Goal: Task Accomplishment & Management: Complete application form

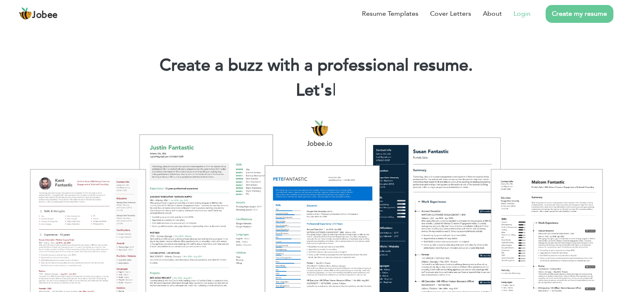
click at [520, 16] on link "Login" at bounding box center [521, 14] width 17 height 10
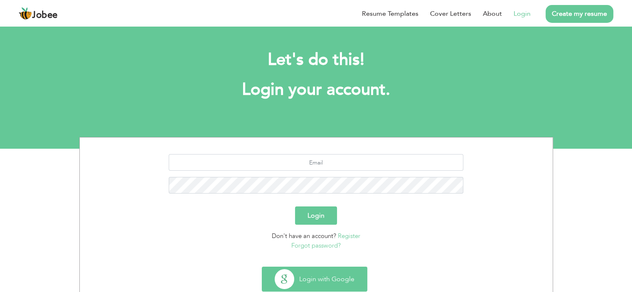
click at [322, 277] on button "Login with Google" at bounding box center [314, 279] width 105 height 24
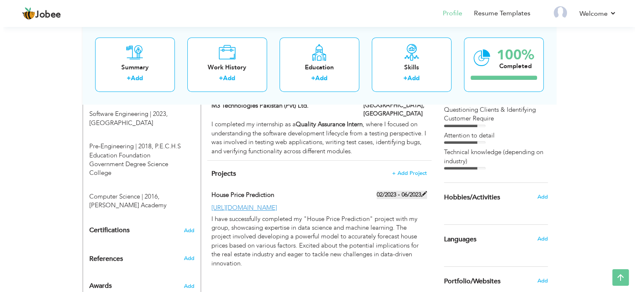
scroll to position [365, 0]
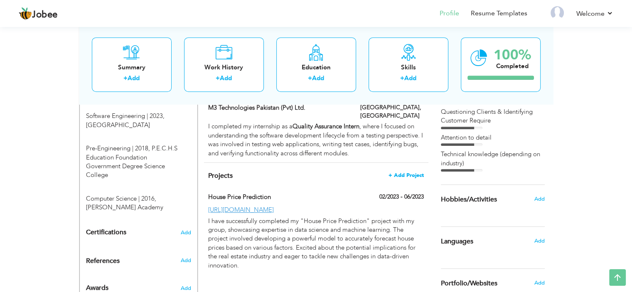
click at [409, 172] on span "+ Add Project" at bounding box center [405, 175] width 35 height 6
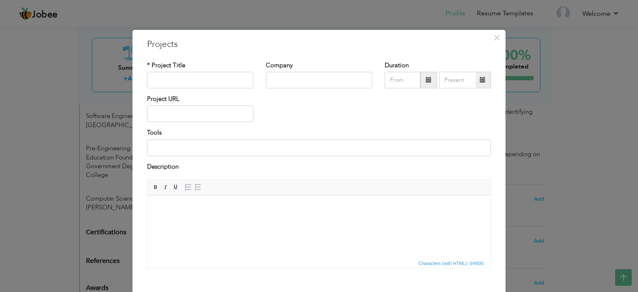
click at [246, 221] on html at bounding box center [318, 208] width 343 height 25
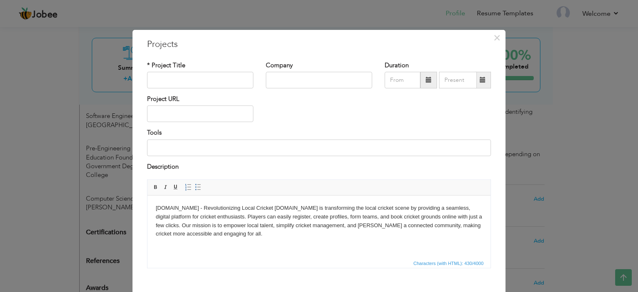
click at [255, 211] on body "Crickto.pk - Revolutionizing Local Cricket Crickto.pk is transforming the local…" at bounding box center [319, 221] width 326 height 34
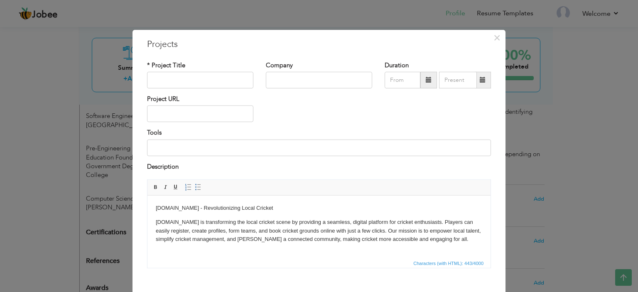
click at [261, 209] on p "[DOMAIN_NAME] - Revolutionizing Local Cricket" at bounding box center [319, 208] width 326 height 9
click at [155, 184] on span at bounding box center [155, 187] width 7 height 7
click at [199, 84] on input "text" at bounding box center [200, 80] width 106 height 17
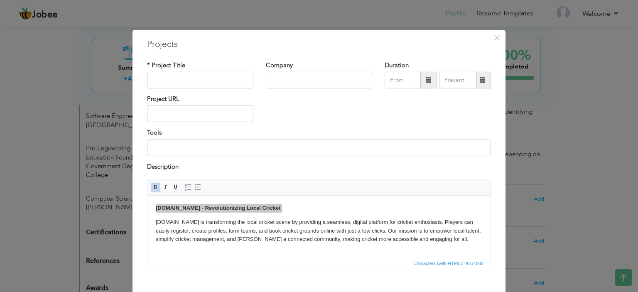
type input "[DOMAIN_NAME] - Revolutionizing Local Cricket"
click at [156, 217] on body "Crickto.pk - Revolutionizing Local Cricket Crickto.pk is transforming the local…" at bounding box center [319, 224] width 326 height 40
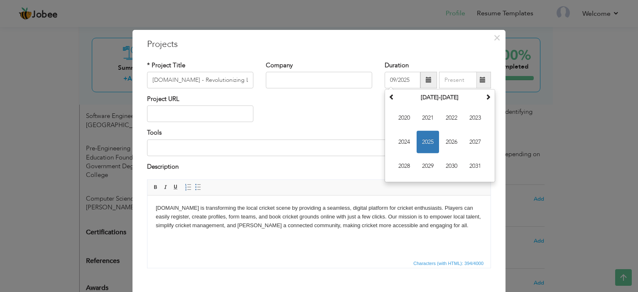
click at [393, 79] on input "09/2025" at bounding box center [403, 80] width 36 height 17
click at [389, 94] on span at bounding box center [392, 97] width 6 height 6
click at [485, 100] on span at bounding box center [488, 97] width 6 height 6
click at [452, 118] on span "2022" at bounding box center [451, 118] width 22 height 22
click at [425, 117] on span "Feb" at bounding box center [428, 118] width 22 height 22
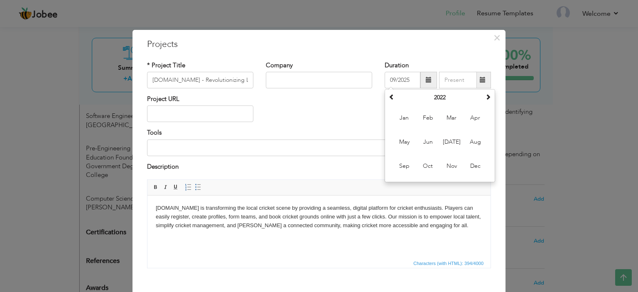
type input "02/2022"
click at [479, 84] on span at bounding box center [483, 80] width 16 height 17
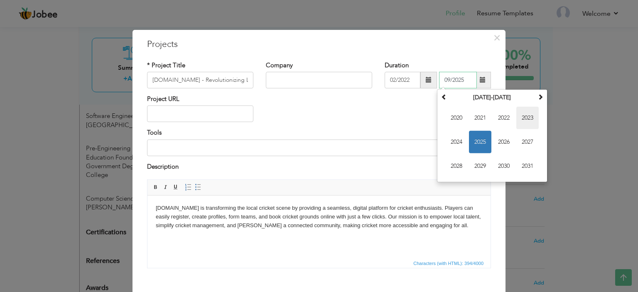
click at [520, 115] on span "2023" at bounding box center [527, 118] width 22 height 22
click at [471, 145] on span "Jun" at bounding box center [480, 142] width 22 height 22
type input "06/2023"
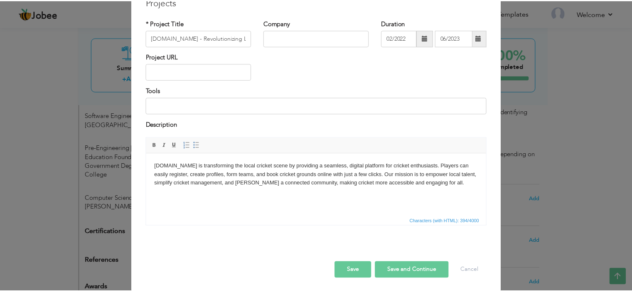
scroll to position [43, 0]
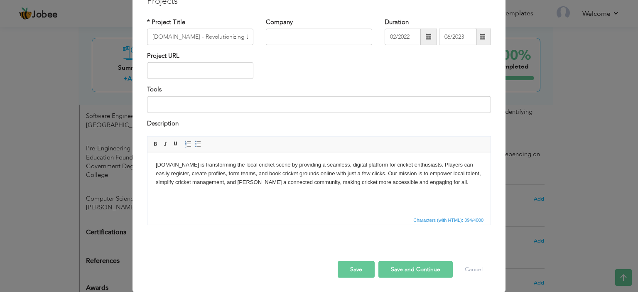
click at [361, 267] on button "Save" at bounding box center [356, 269] width 37 height 17
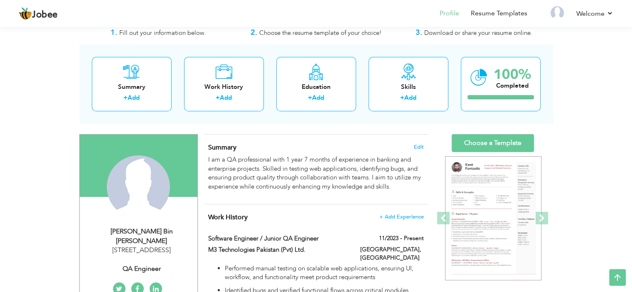
scroll to position [0, 0]
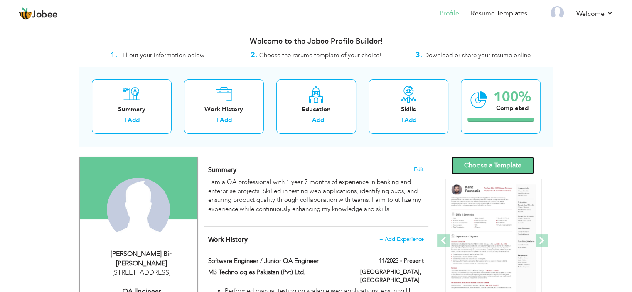
click at [476, 158] on link "Choose a Template" at bounding box center [493, 166] width 82 height 18
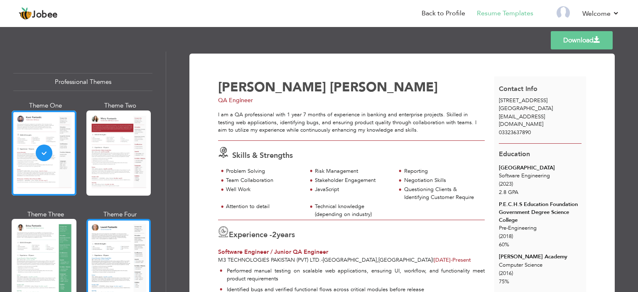
click at [120, 241] on div at bounding box center [118, 261] width 65 height 85
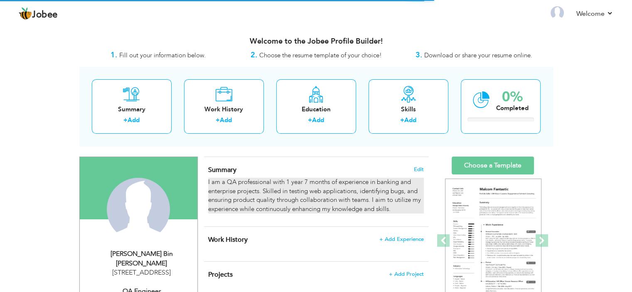
click at [314, 188] on p "I am a QA professional with 1 year 7 months of experience in banking and enterp…" at bounding box center [315, 196] width 215 height 36
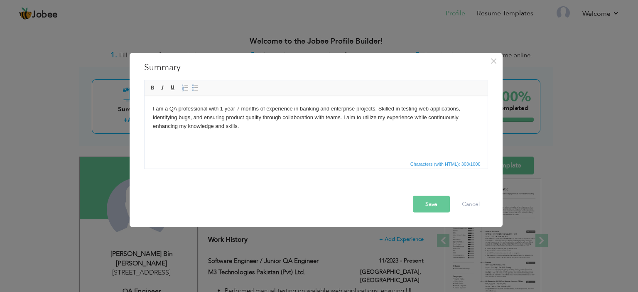
click at [341, 118] on p "I am a QA professional with 1 year 7 months of experience in banking and enterp…" at bounding box center [315, 117] width 326 height 26
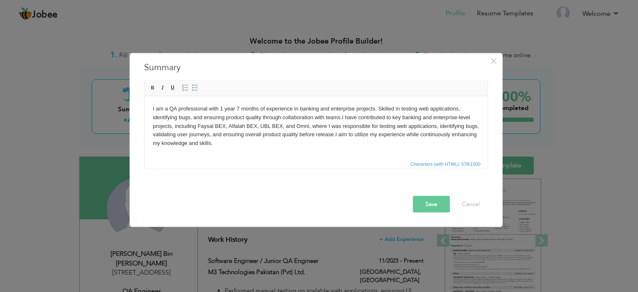
click at [429, 196] on button "Save" at bounding box center [431, 204] width 37 height 17
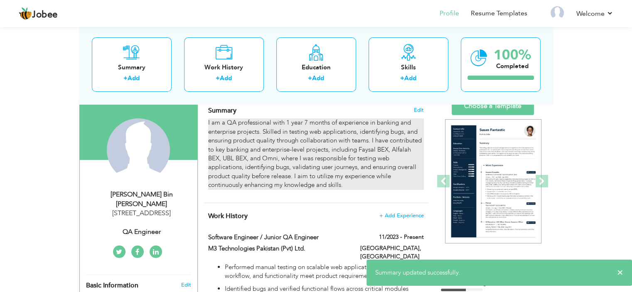
scroll to position [42, 0]
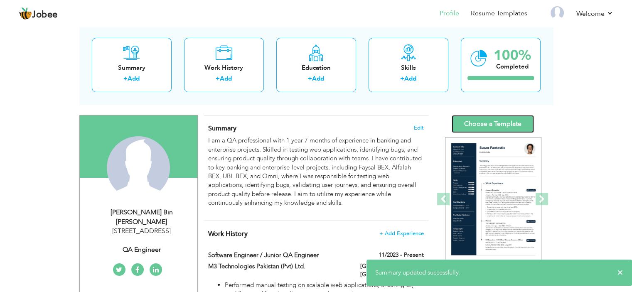
click at [481, 121] on link "Choose a Template" at bounding box center [493, 124] width 82 height 18
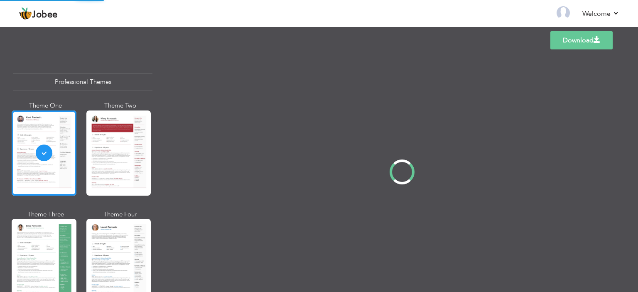
click at [123, 240] on div "Professional Themes Theme One Theme Two Theme Three Theme Four" at bounding box center [319, 172] width 638 height 241
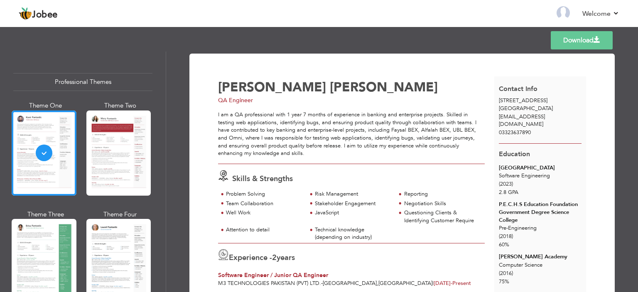
click at [123, 240] on div at bounding box center [118, 261] width 65 height 85
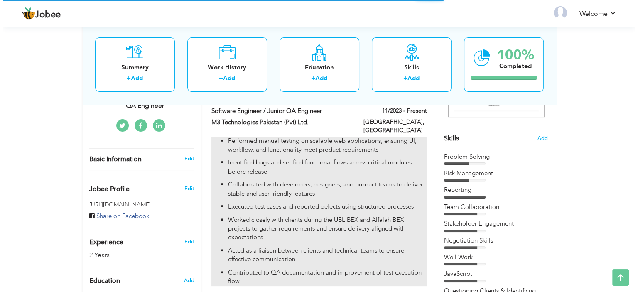
scroll to position [199, 0]
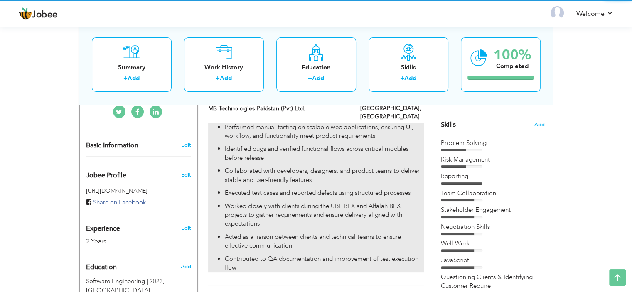
click at [334, 172] on p "Collaborated with developers, designers, and product teams to deliver stable an…" at bounding box center [324, 176] width 199 height 18
type input "Software Engineer / Junior QA Engineer"
type input "M3 Technologies Pakistan (Pvt) Ltd."
type input "11/2023"
type input "[GEOGRAPHIC_DATA]"
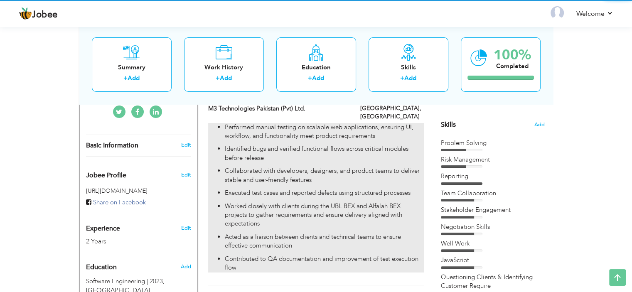
type input "[GEOGRAPHIC_DATA]"
checkbox input "true"
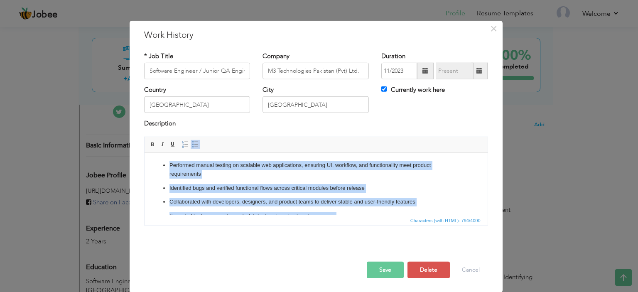
scroll to position [0, 0]
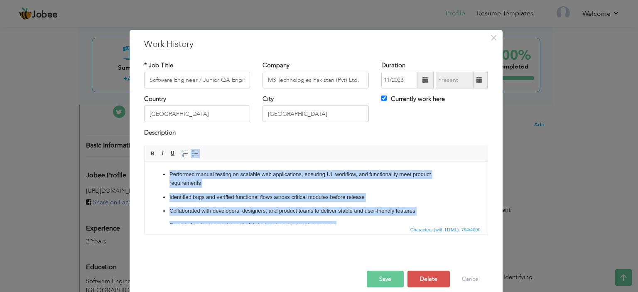
drag, startPoint x: 369, startPoint y: 209, endPoint x: 160, endPoint y: 163, distance: 213.9
click at [160, 163] on html "Performed manual testing on scalable web applications, ensuring UI, workflow, a…" at bounding box center [315, 225] width 343 height 127
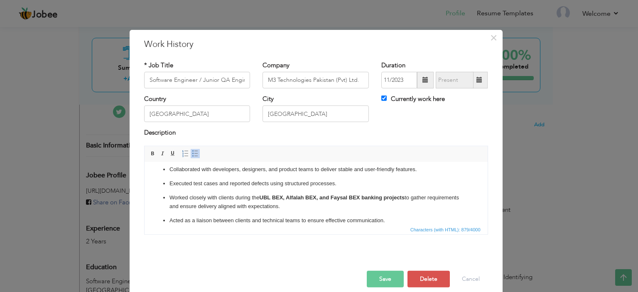
scroll to position [64, 0]
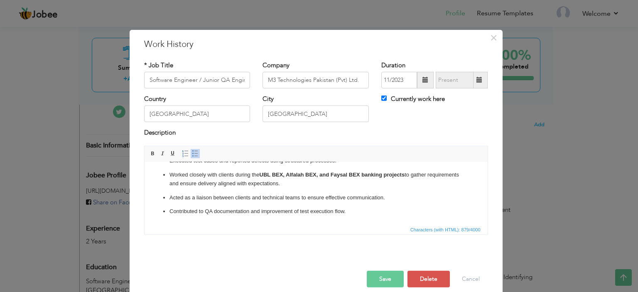
click at [201, 78] on input "Software Engineer / Junior QA Engineer" at bounding box center [197, 80] width 106 height 17
type input "Software Engineer / QA Engineer"
click at [394, 278] on button "Save" at bounding box center [385, 279] width 37 height 17
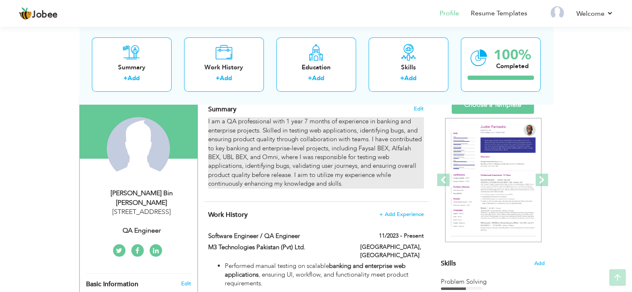
scroll to position [75, 0]
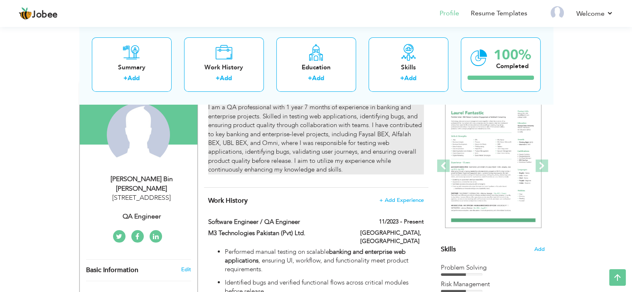
click at [342, 140] on p "I am a QA professional with 1 year 7 months of experience in banking and enterp…" at bounding box center [315, 138] width 215 height 71
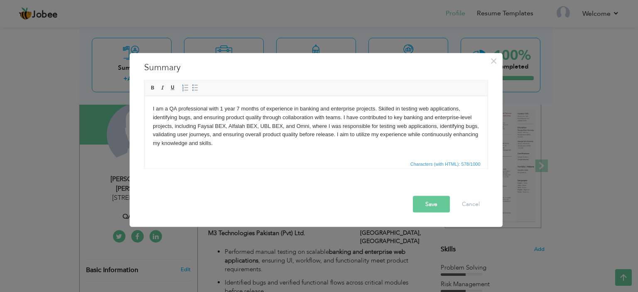
click at [152, 126] on p "I am a QA professional with 1 year 7 months of experience in banking and enterp…" at bounding box center [315, 125] width 326 height 43
click at [156, 126] on p "I am a QA professional with 1 year 7 months of experience in banking and enterp…" at bounding box center [315, 125] width 326 height 43
drag, startPoint x: 163, startPoint y: 126, endPoint x: 301, endPoint y: 123, distance: 137.5
click at [301, 123] on p "I am a QA professional with 1 year 7 months of experience in banking and enterp…" at bounding box center [315, 125] width 326 height 43
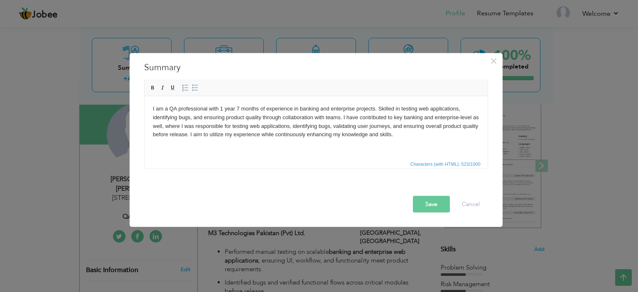
click at [432, 205] on button "Save" at bounding box center [431, 204] width 37 height 17
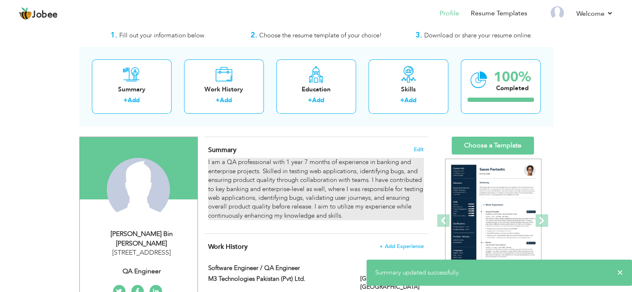
scroll to position [0, 0]
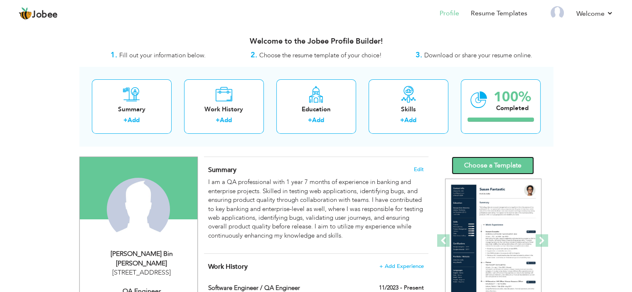
click at [465, 161] on link "Choose a Template" at bounding box center [493, 166] width 82 height 18
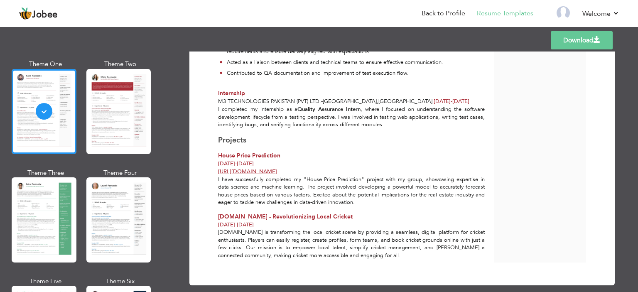
scroll to position [303, 0]
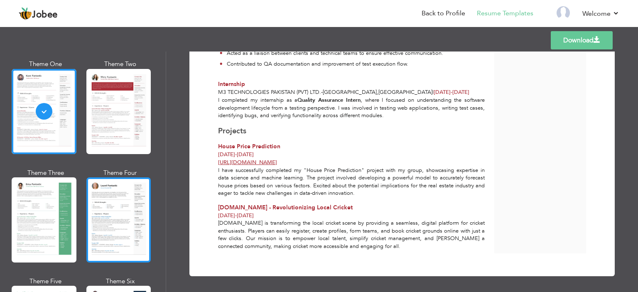
click at [124, 199] on div at bounding box center [118, 219] width 65 height 85
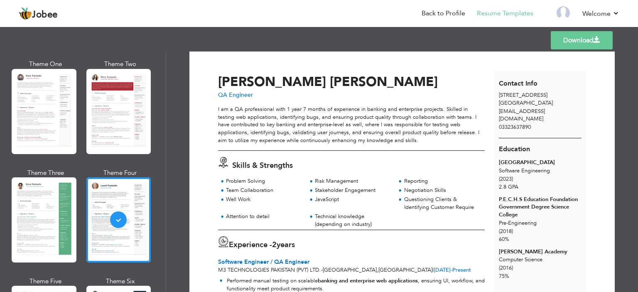
scroll to position [0, 0]
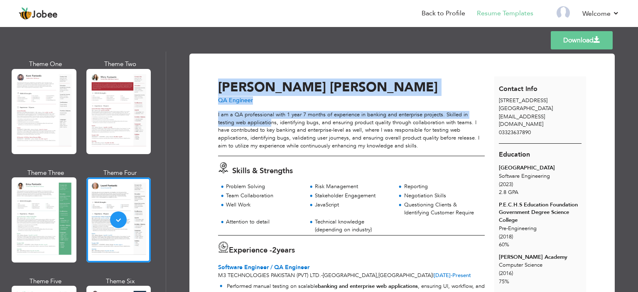
drag, startPoint x: 215, startPoint y: 114, endPoint x: 271, endPoint y: 122, distance: 57.0
click at [269, 122] on p "I am a QA professional with 1 year 7 months of experience in banking and enterp…" at bounding box center [351, 130] width 267 height 39
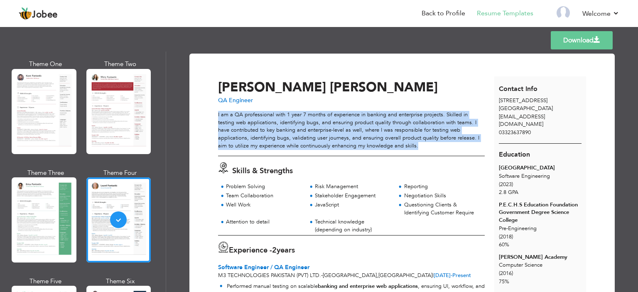
drag, startPoint x: 410, startPoint y: 150, endPoint x: 216, endPoint y: 114, distance: 197.2
click at [218, 114] on div "I am a QA professional with 1 year 7 months of experience in banking and enterp…" at bounding box center [351, 133] width 267 height 45
copy p "I am a QA professional with 1 year 7 months of experience in banking and enterp…"
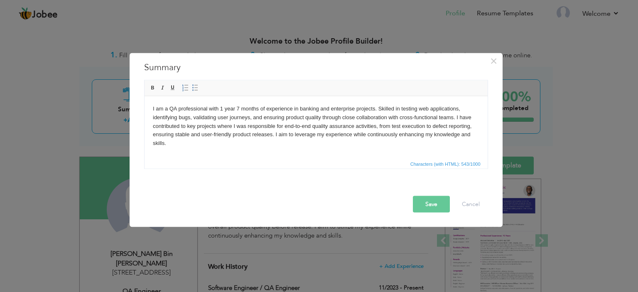
click at [425, 198] on button "Save" at bounding box center [431, 204] width 37 height 17
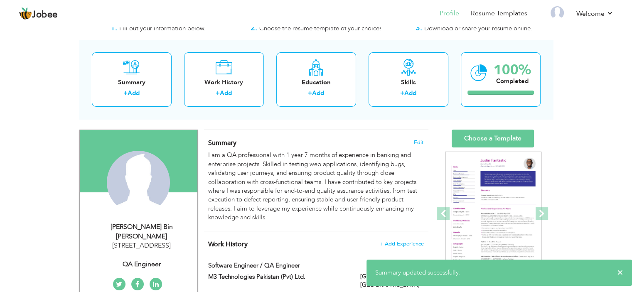
scroll to position [42, 0]
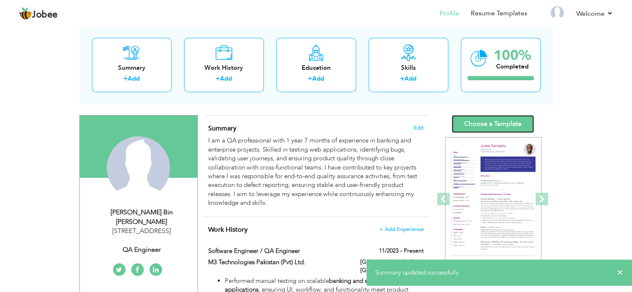
click at [493, 128] on link "Choose a Template" at bounding box center [493, 124] width 82 height 18
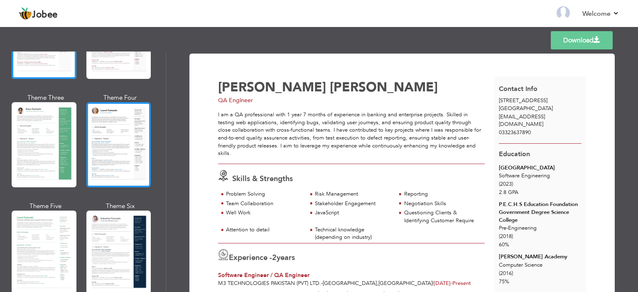
scroll to position [125, 0]
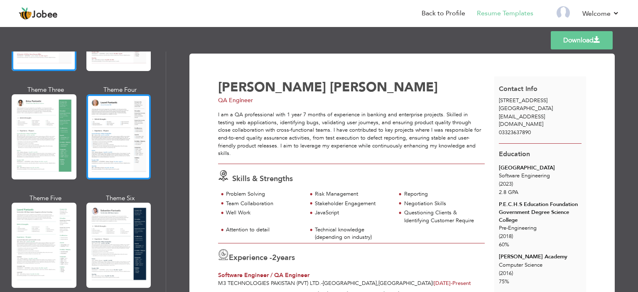
click at [115, 161] on div at bounding box center [118, 136] width 65 height 85
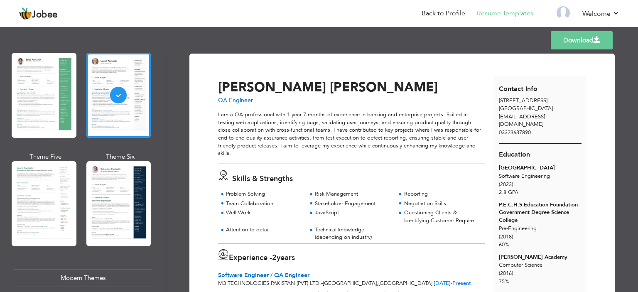
scroll to position [0, 0]
click at [579, 39] on link "Download" at bounding box center [582, 40] width 62 height 18
